Goal: Task Accomplishment & Management: Book appointment/travel/reservation

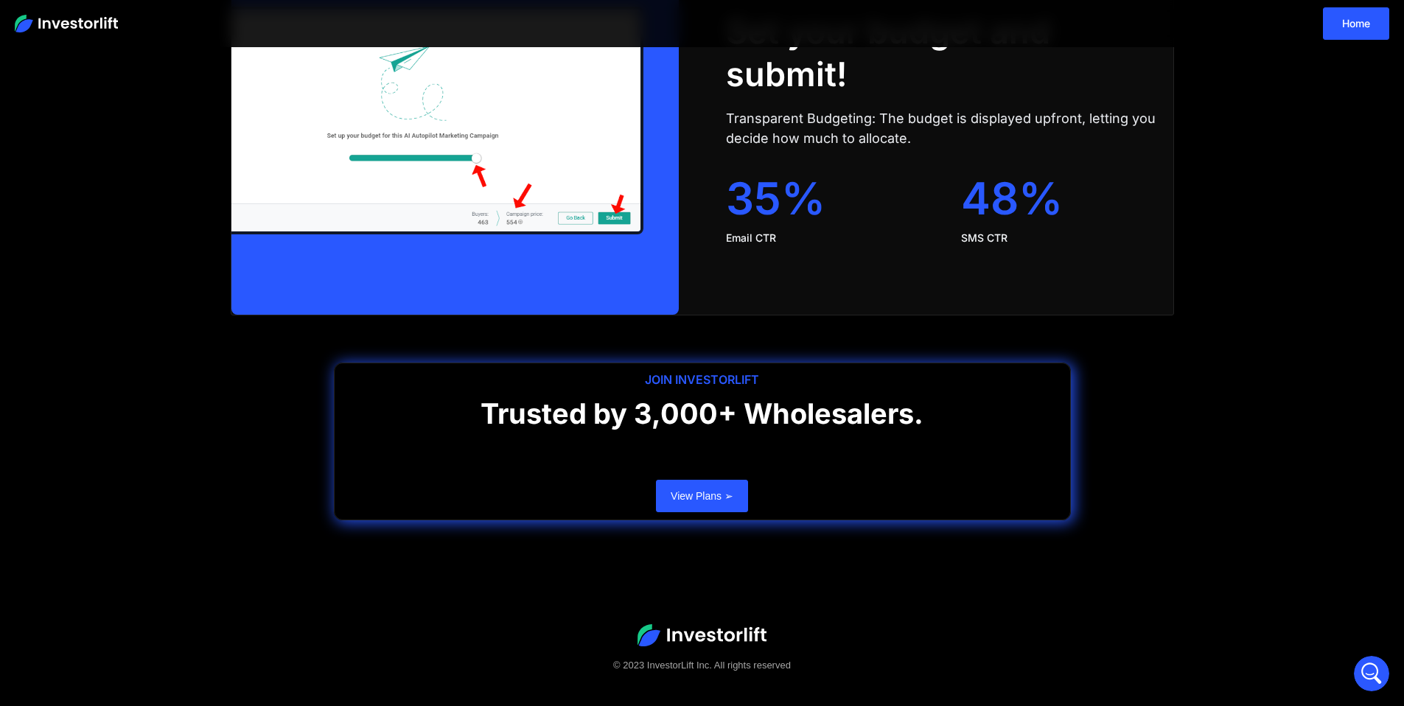
scroll to position [2963, 0]
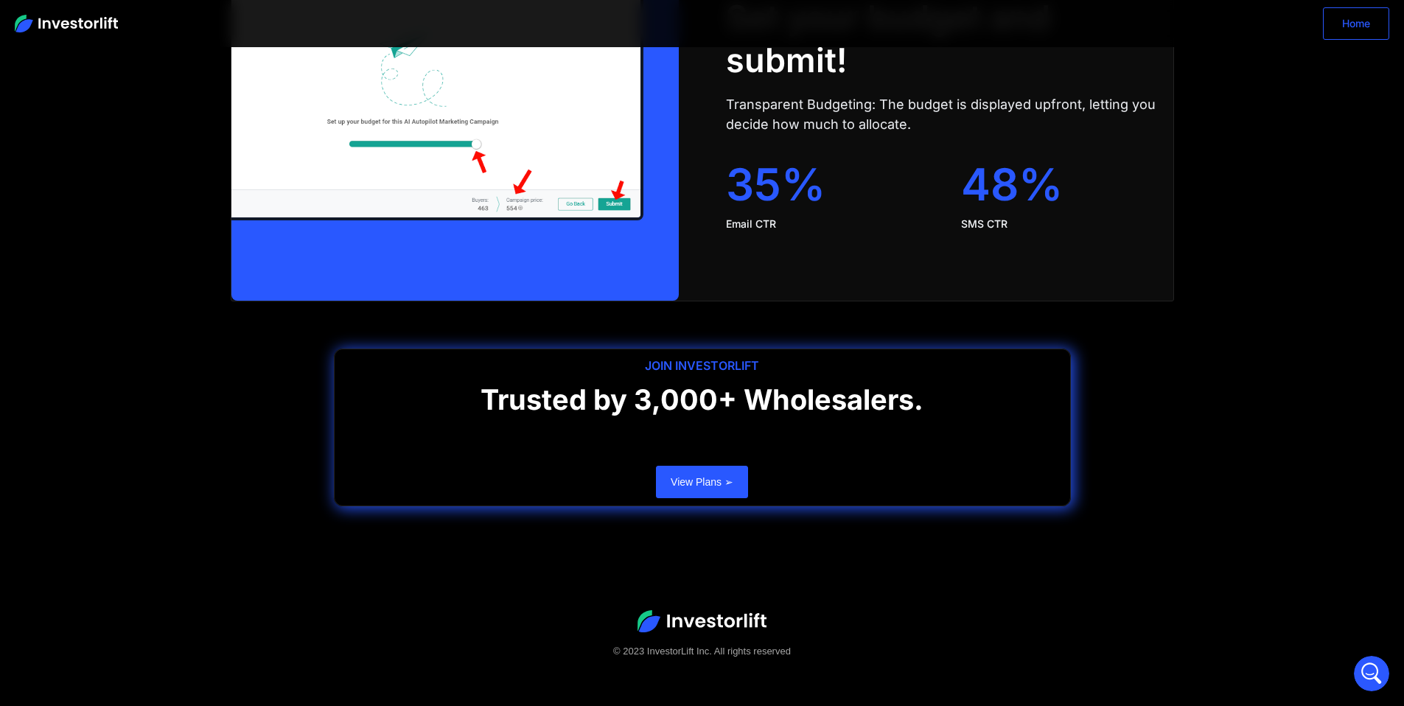
click at [1358, 32] on link "Home" at bounding box center [1356, 23] width 66 height 32
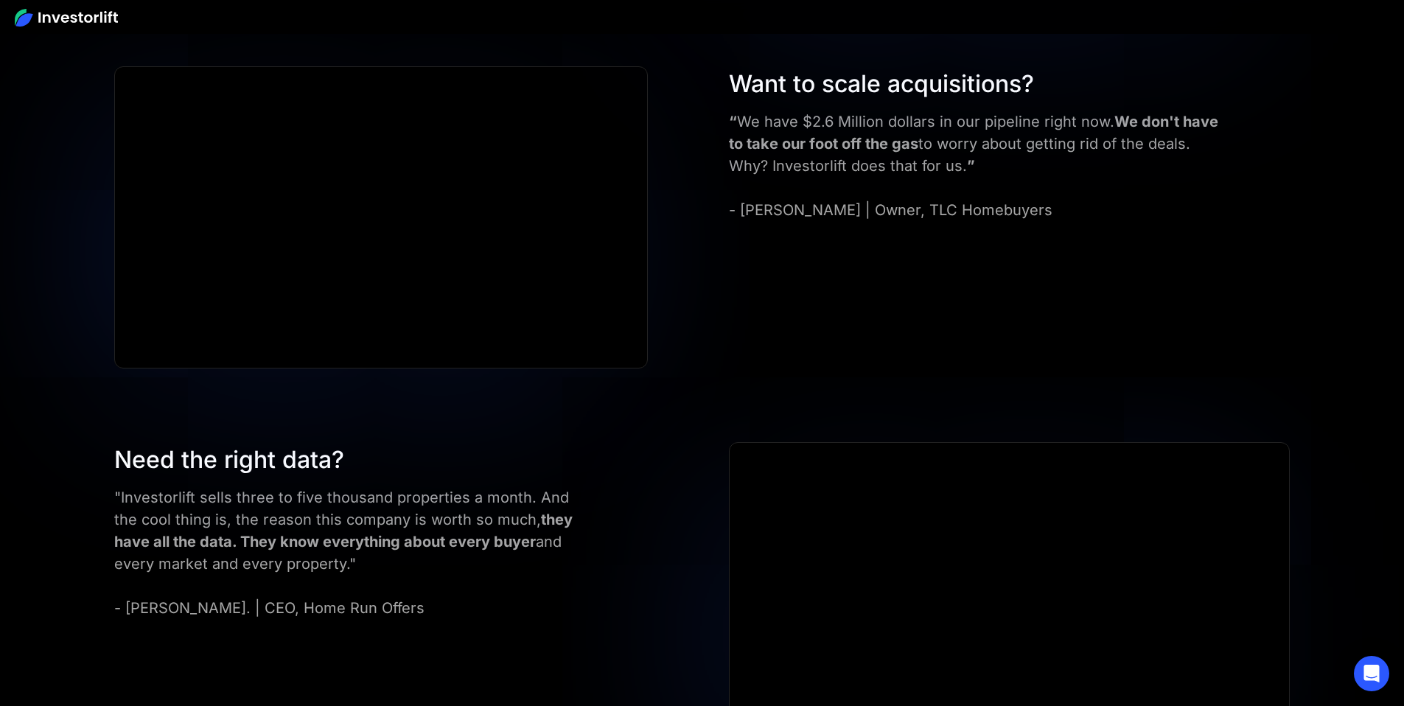
scroll to position [5869, 0]
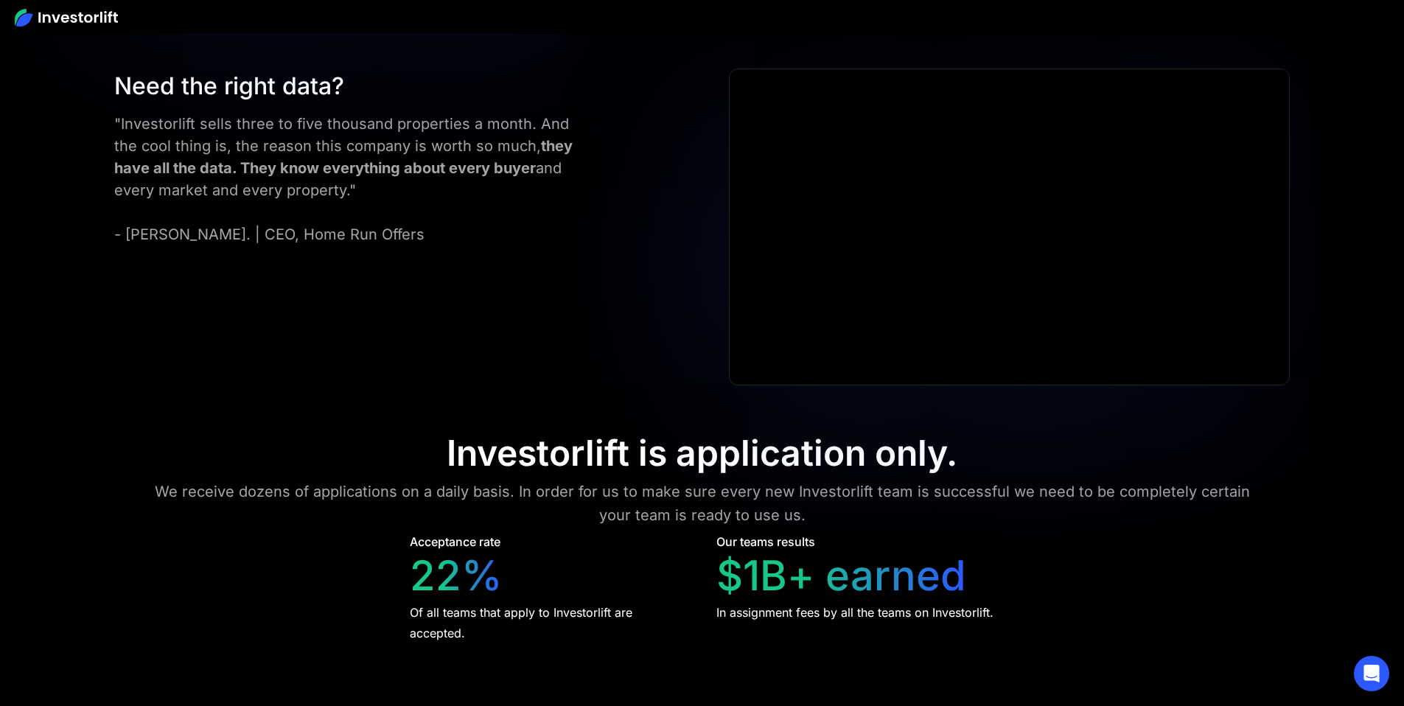
scroll to position [5997, 0]
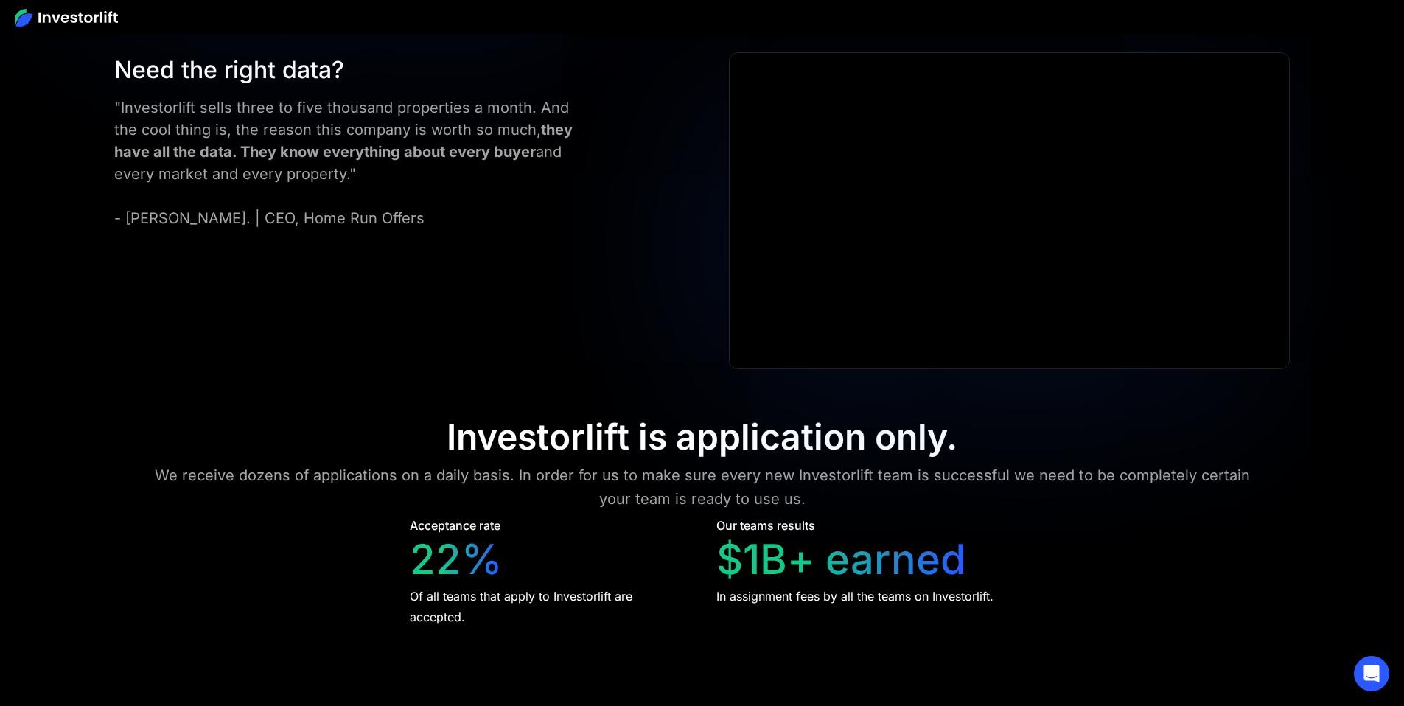
scroll to position [6007, 0]
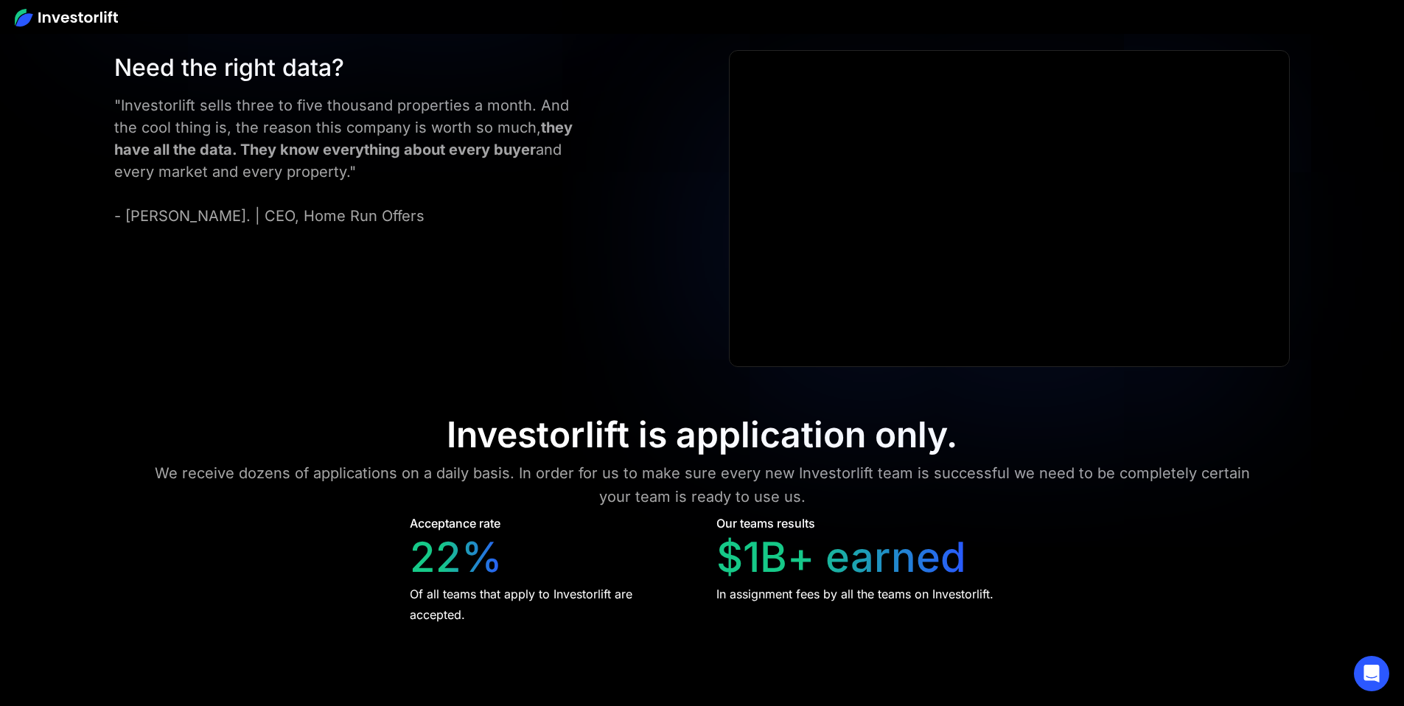
drag, startPoint x: 588, startPoint y: 216, endPoint x: 481, endPoint y: 217, distance: 106.9
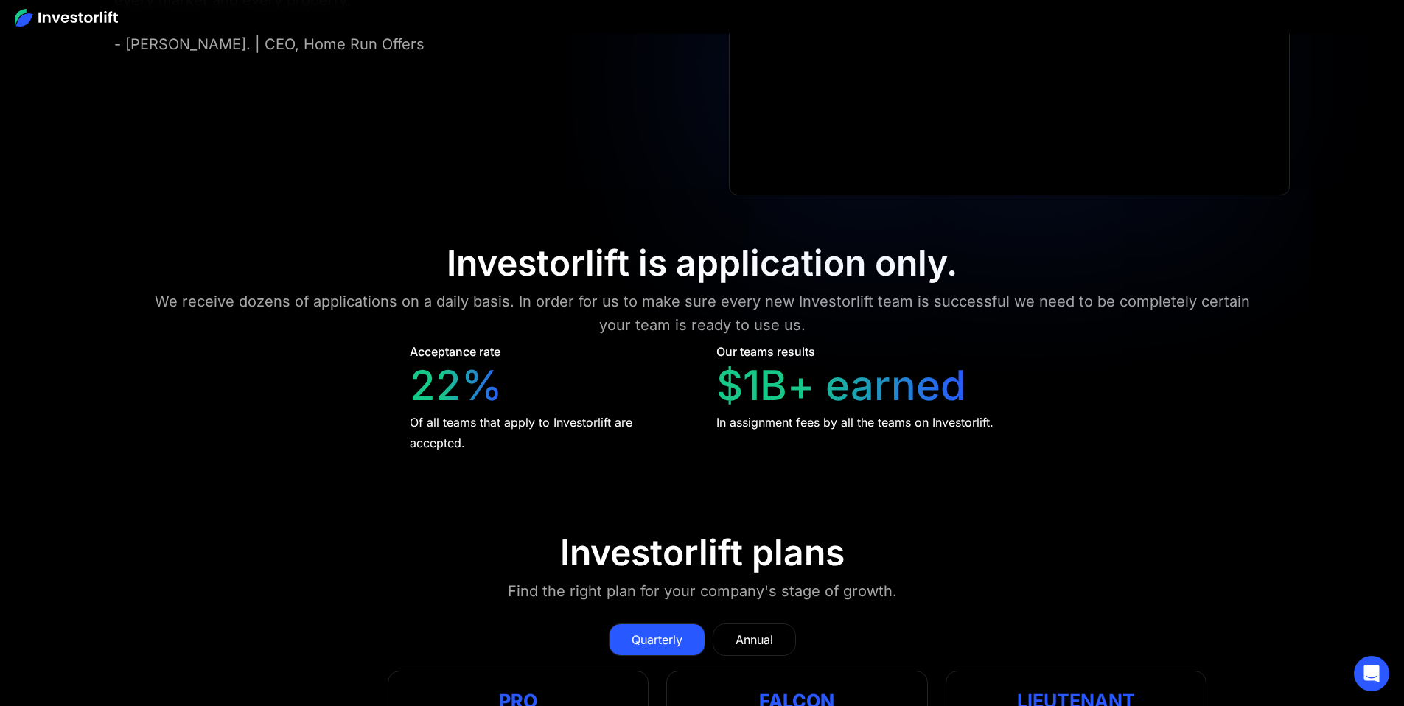
scroll to position [6248, 0]
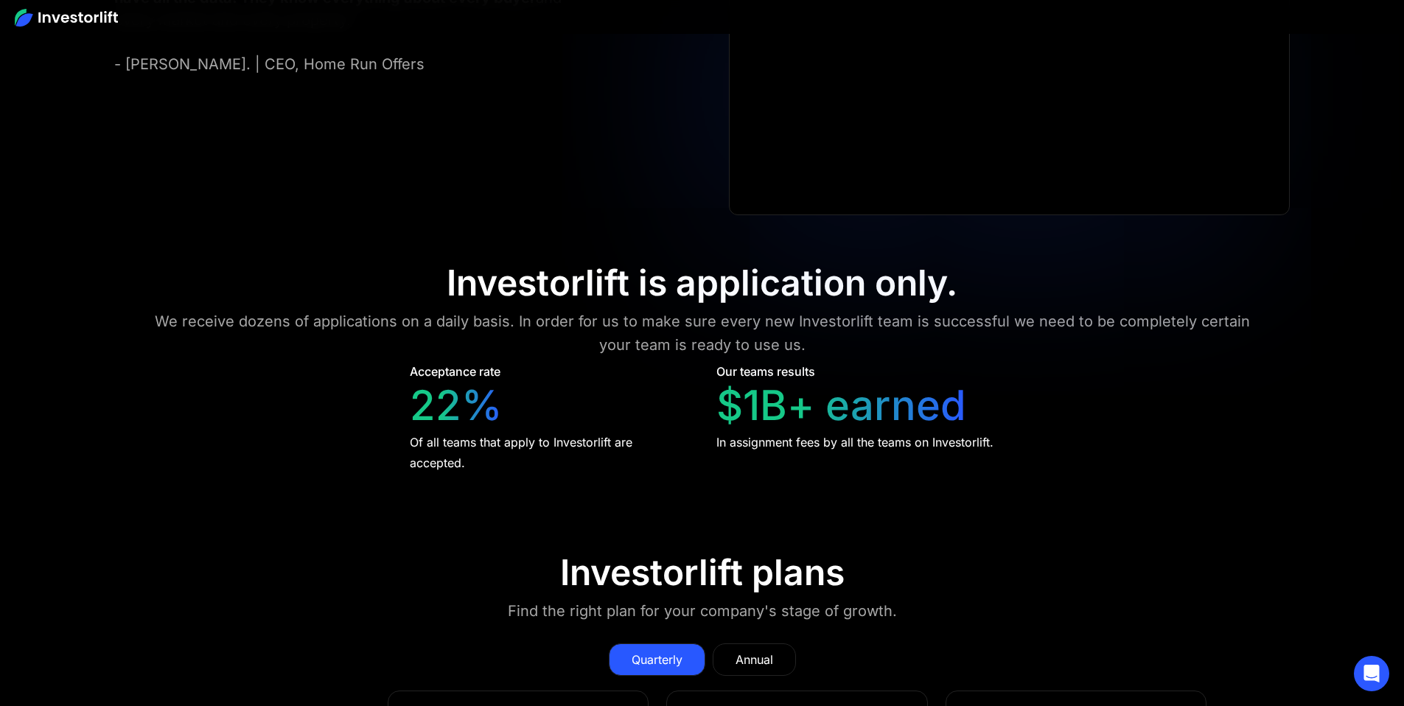
scroll to position [6301, 0]
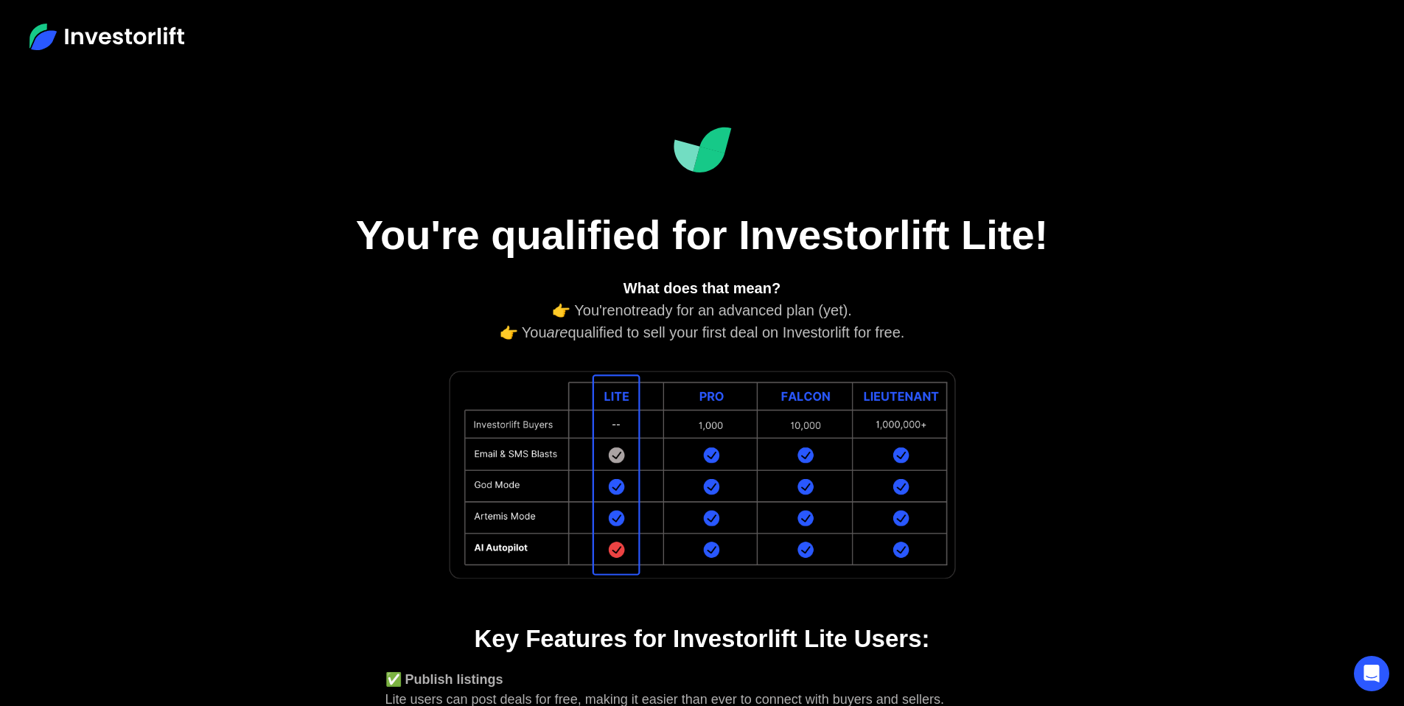
click at [577, 599] on div "You're qualified for Investorlift Lite! What does that mean? 👉 You're not ready…" at bounding box center [702, 571] width 796 height 994
click at [618, 550] on img at bounding box center [703, 475] width 516 height 219
click at [717, 558] on img at bounding box center [703, 475] width 516 height 219
click at [736, 512] on img at bounding box center [703, 475] width 516 height 219
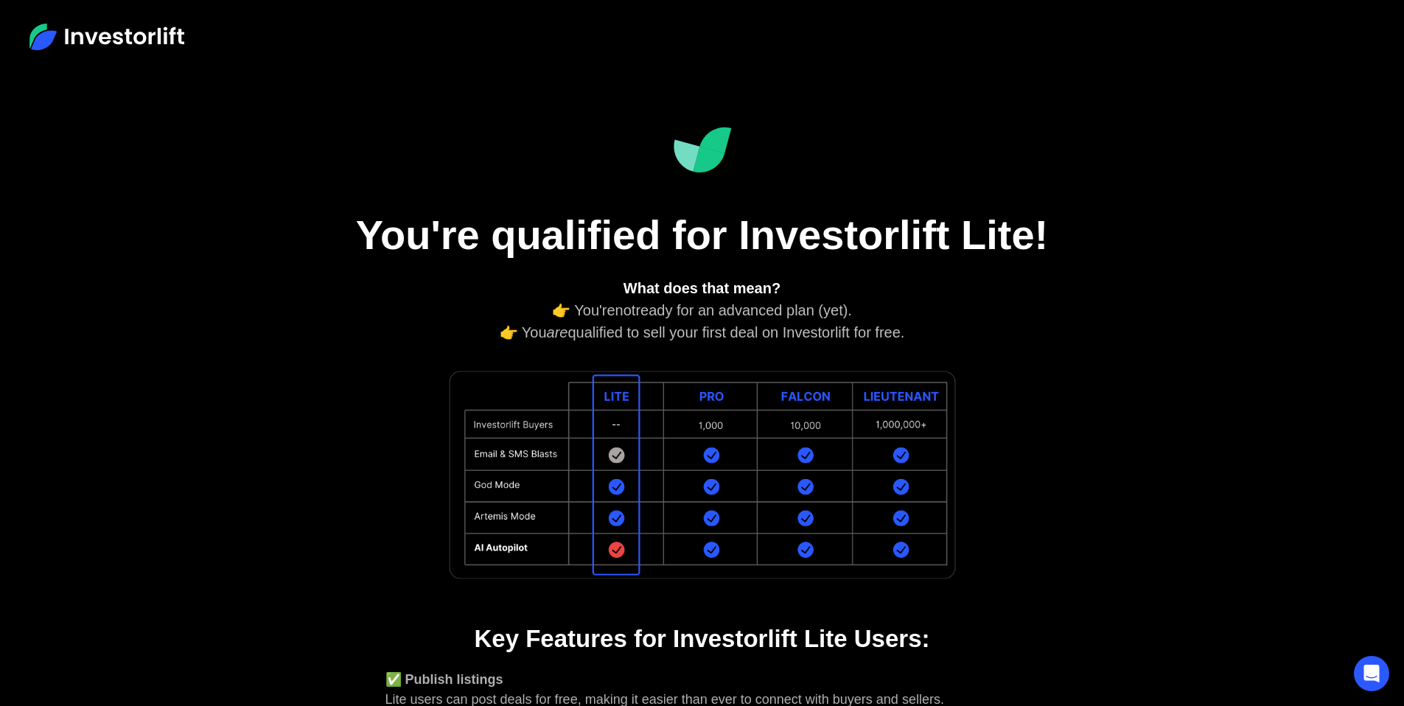
scroll to position [517, 0]
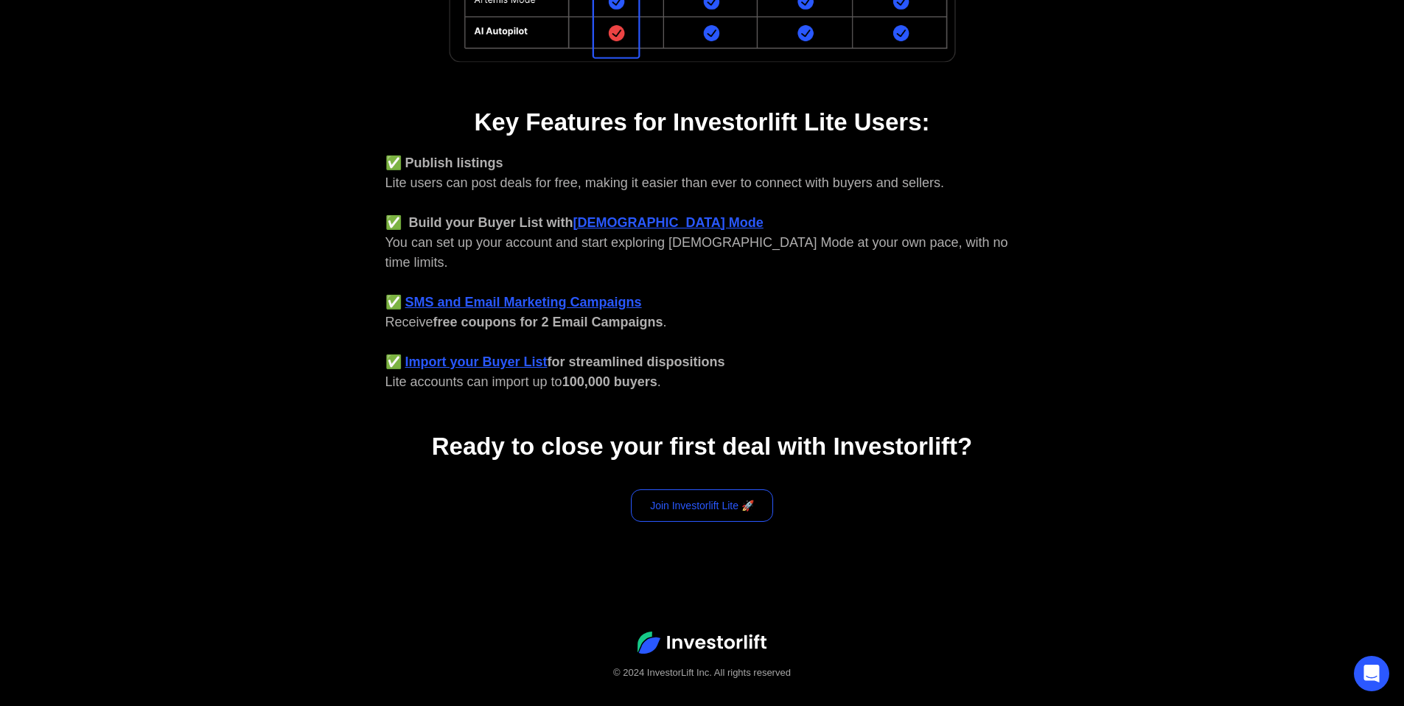
click at [725, 492] on link "Join Investorlift Lite 🚀" at bounding box center [702, 505] width 142 height 32
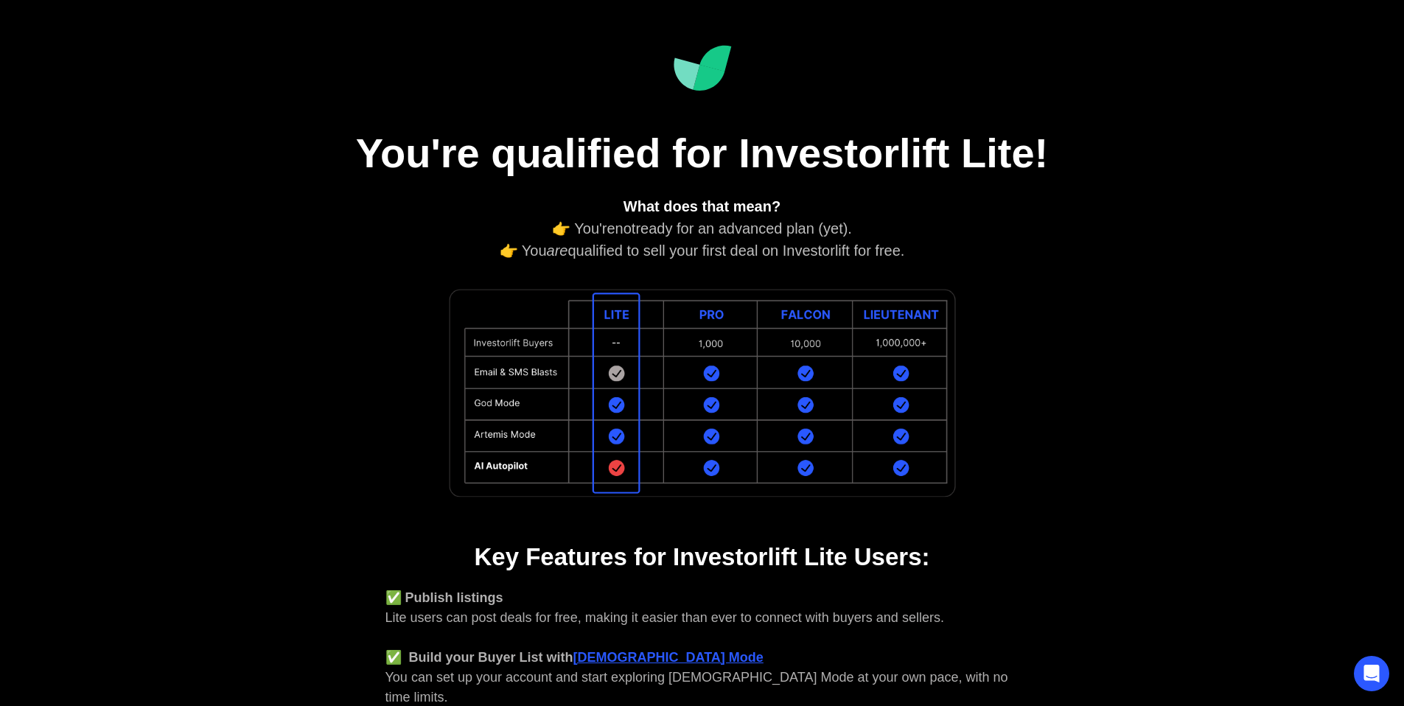
scroll to position [0, 0]
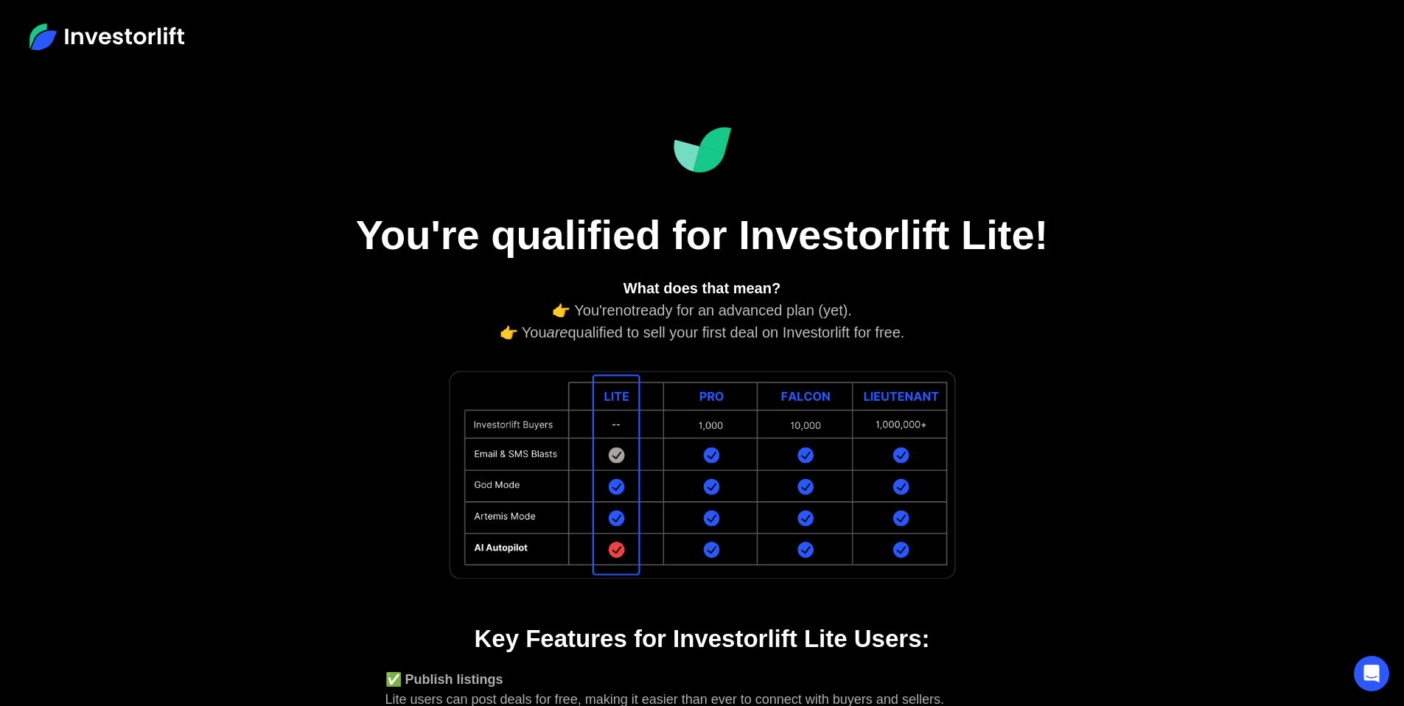
click at [689, 462] on img at bounding box center [703, 475] width 516 height 219
click at [706, 423] on img at bounding box center [703, 475] width 516 height 219
click at [707, 423] on img at bounding box center [703, 475] width 516 height 219
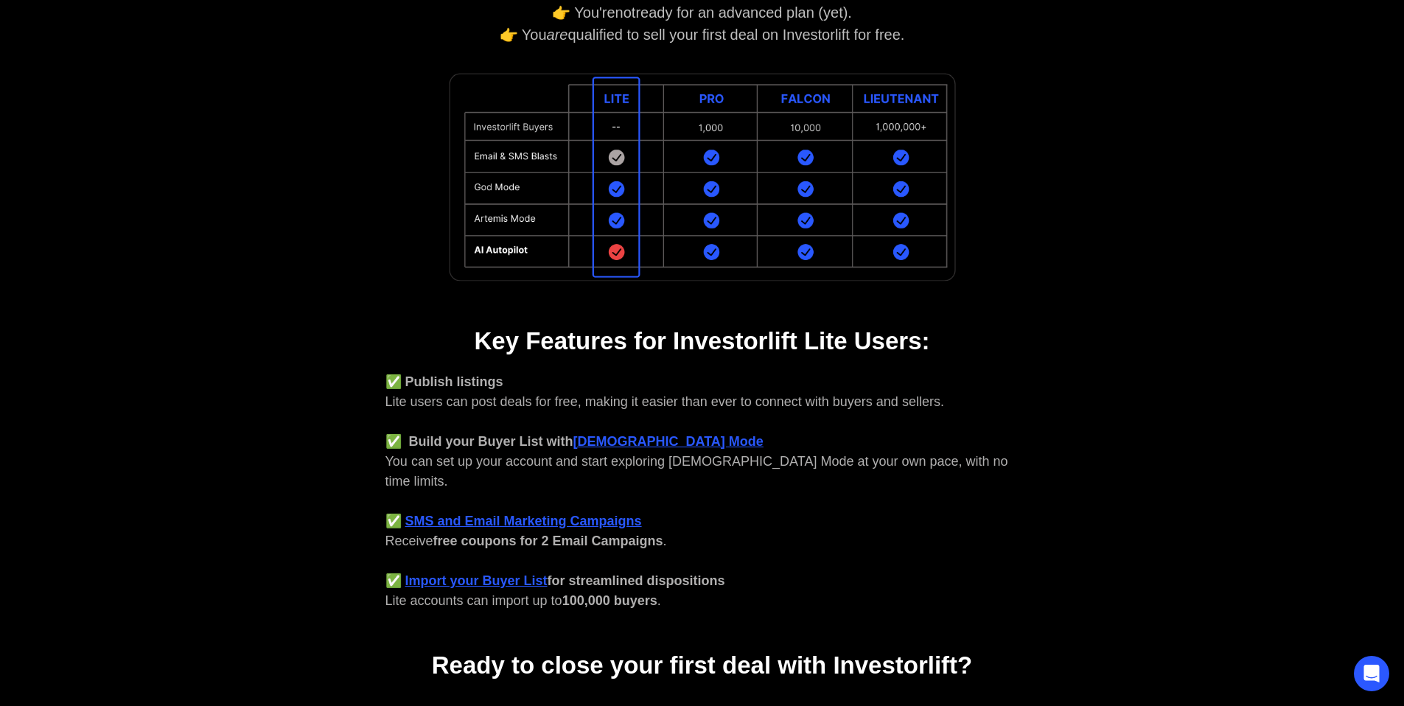
scroll to position [517, 0]
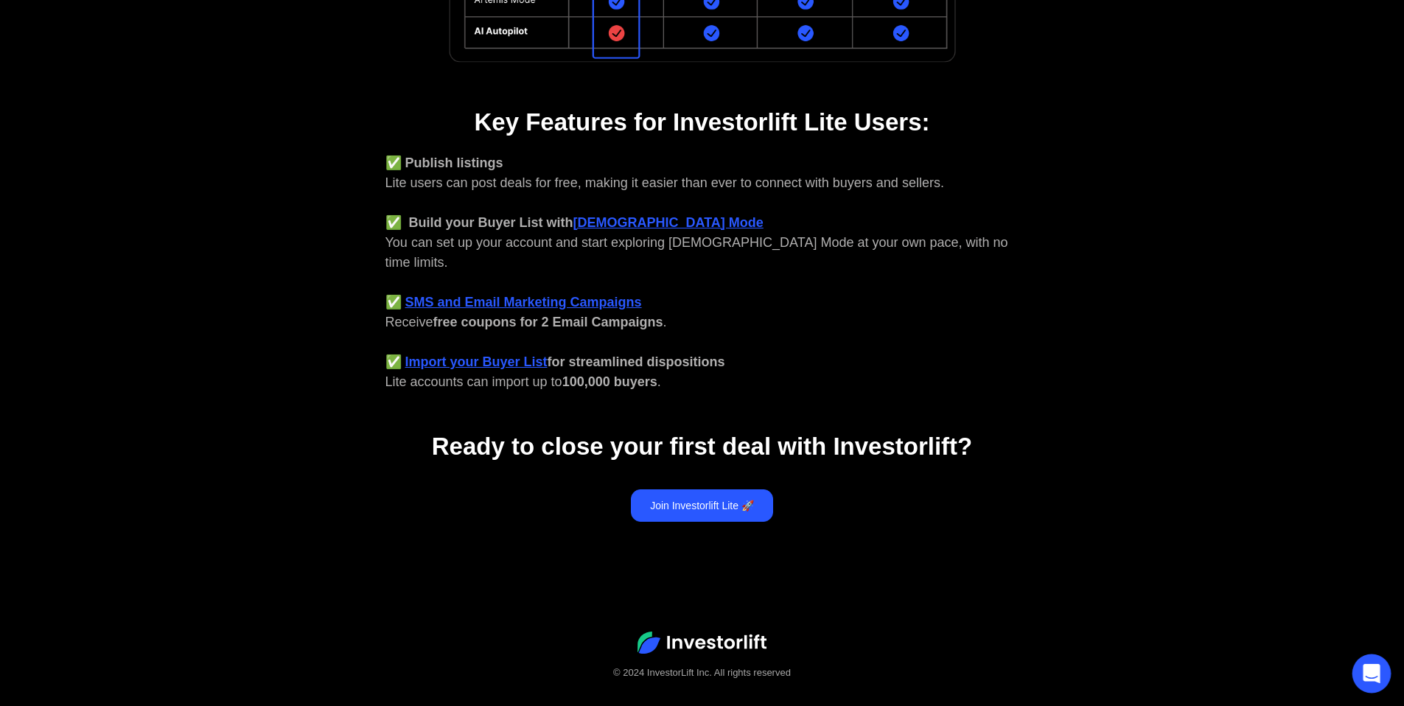
click at [1375, 665] on div "Open Intercom Messenger" at bounding box center [1372, 674] width 39 height 39
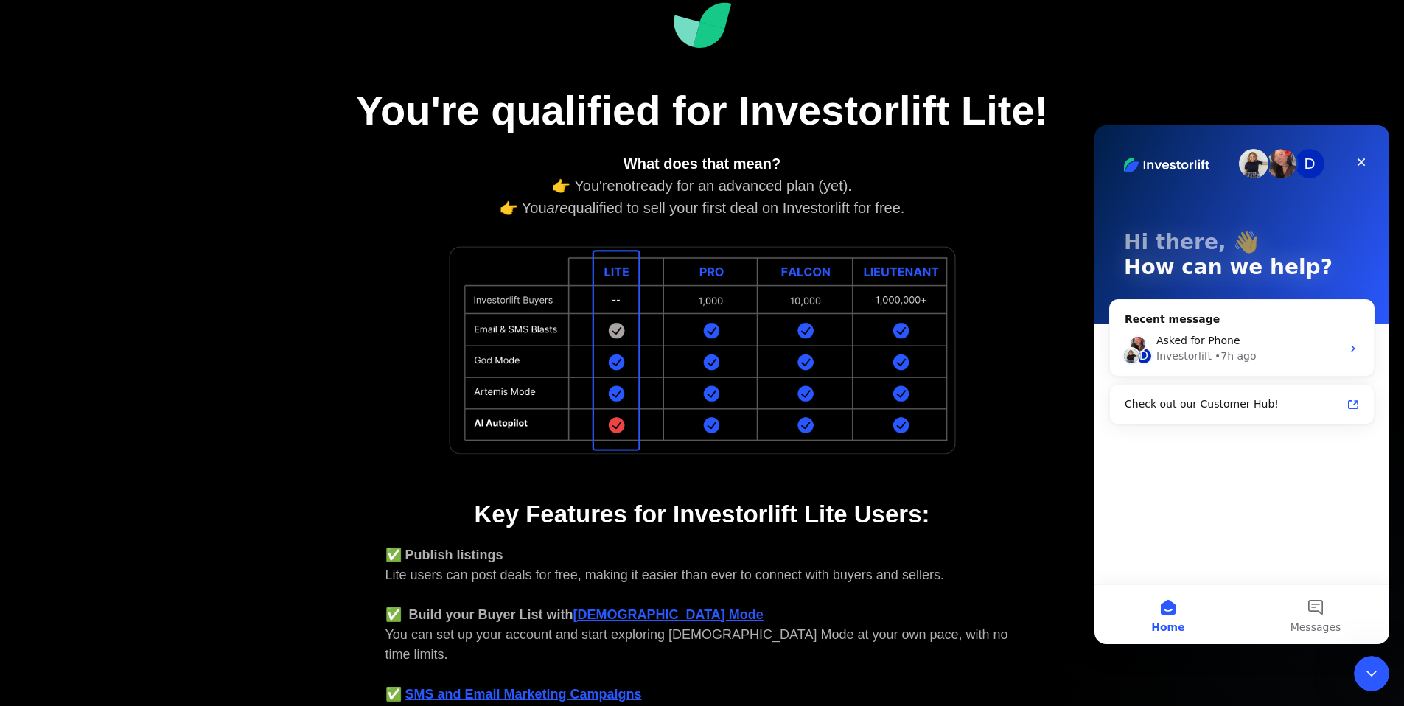
scroll to position [0, 0]
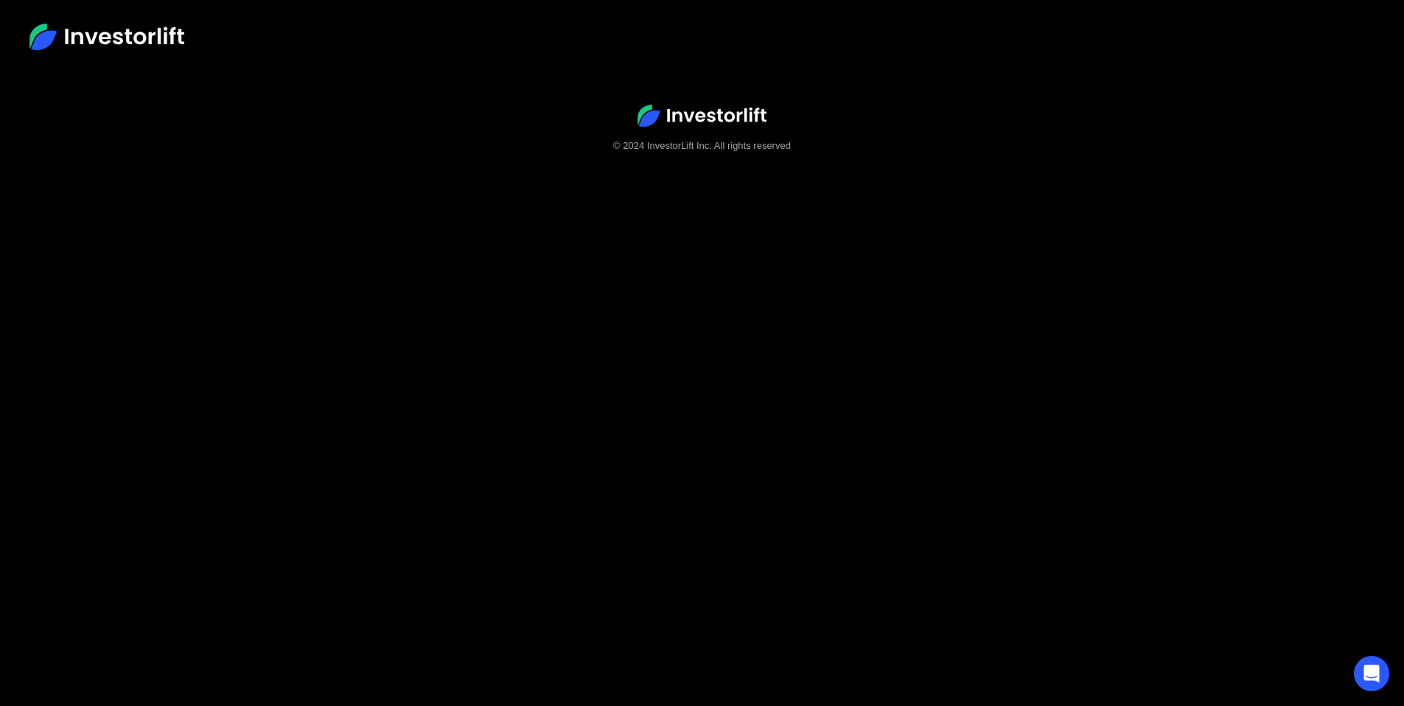
scroll to position [92, 0]
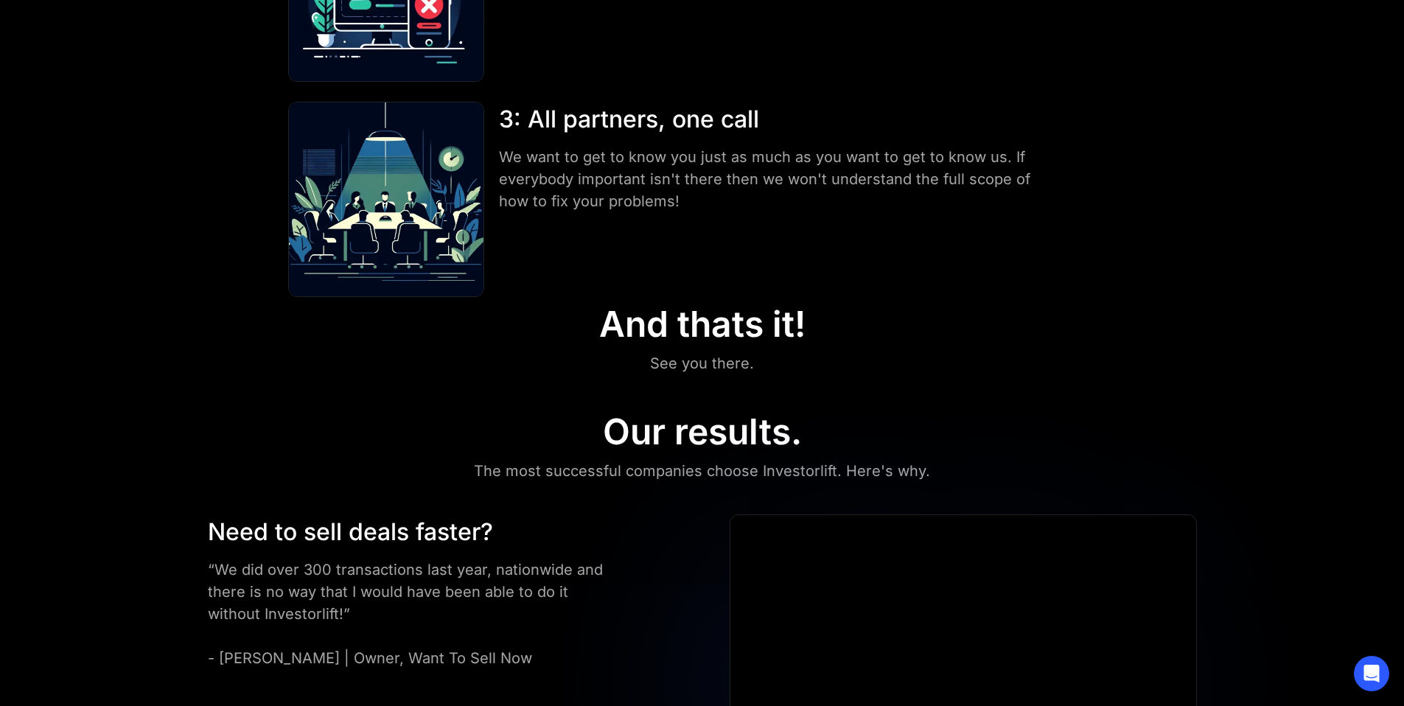
scroll to position [816, 0]
